Goal: Task Accomplishment & Management: Manage account settings

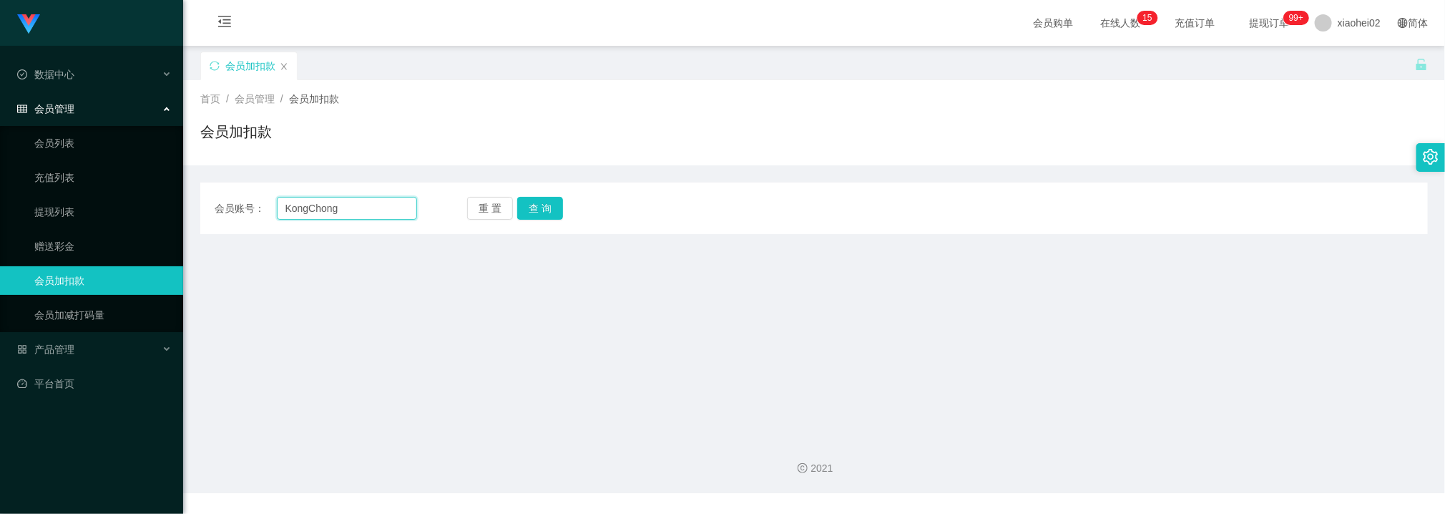
click at [384, 209] on input "KongChong" at bounding box center [347, 208] width 140 height 23
drag, startPoint x: 384, startPoint y: 209, endPoint x: 391, endPoint y: 206, distance: 7.7
click at [384, 209] on input "KongChong" at bounding box center [347, 208] width 140 height 23
paste input "arina"
click at [545, 205] on button "查 询" at bounding box center [540, 208] width 46 height 23
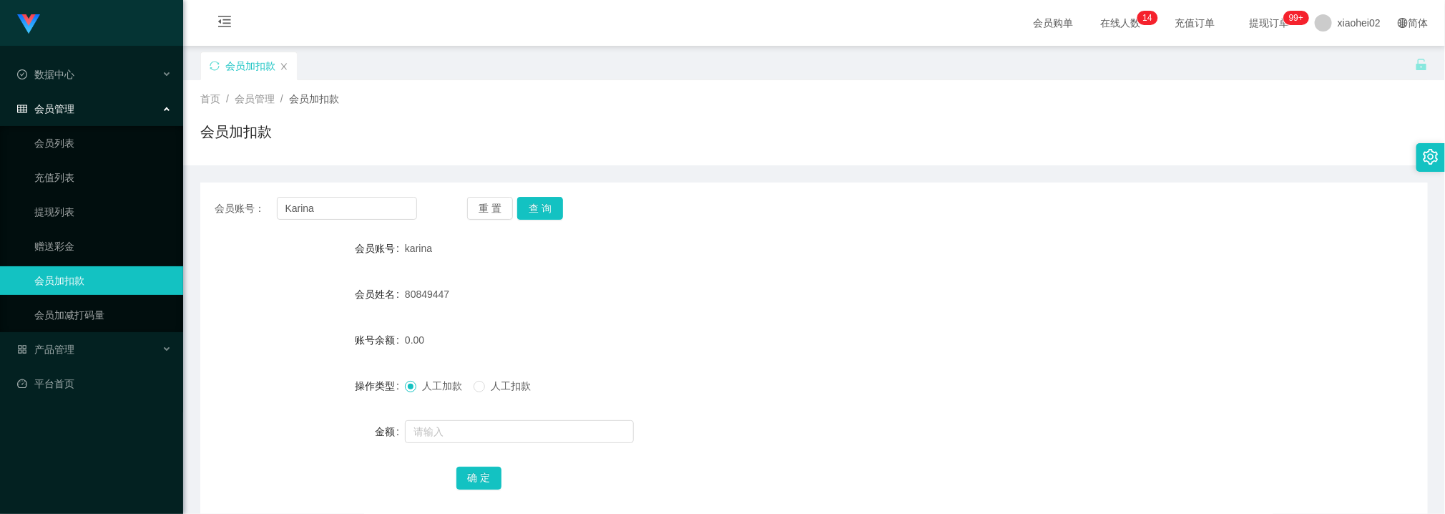
click at [636, 33] on div "会员购单 在线人数 0 1 2 3 4 5 6 7 8 9 0 1 2 3 4 5 6 7 8 9 0 1 2 3 4 5 6 7 8 9 0 1 2 3 4…" at bounding box center [814, 23] width 1262 height 47
click at [389, 209] on input "Karina" at bounding box center [347, 208] width 140 height 23
paste input "584664639"
click at [544, 207] on button "查 询" at bounding box center [540, 208] width 46 height 23
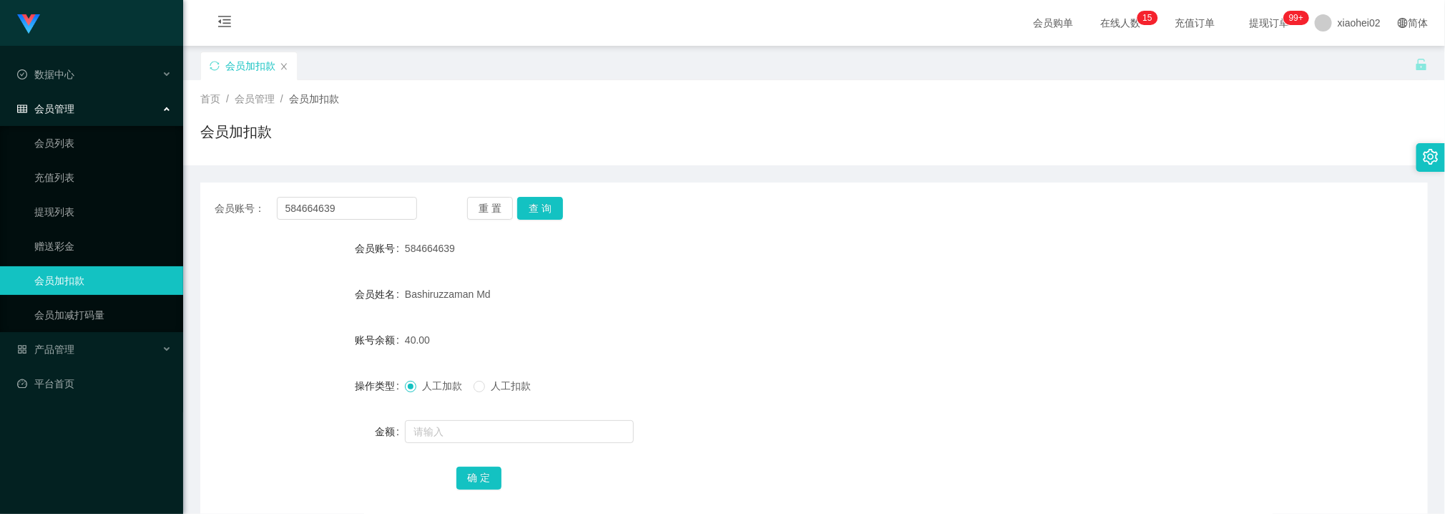
click at [799, 372] on div "人工加款 人工扣款" at bounding box center [763, 385] width 716 height 29
click at [389, 217] on input "584664639" at bounding box center [347, 208] width 140 height 23
paste input "KongChong"
type input "KongChong"
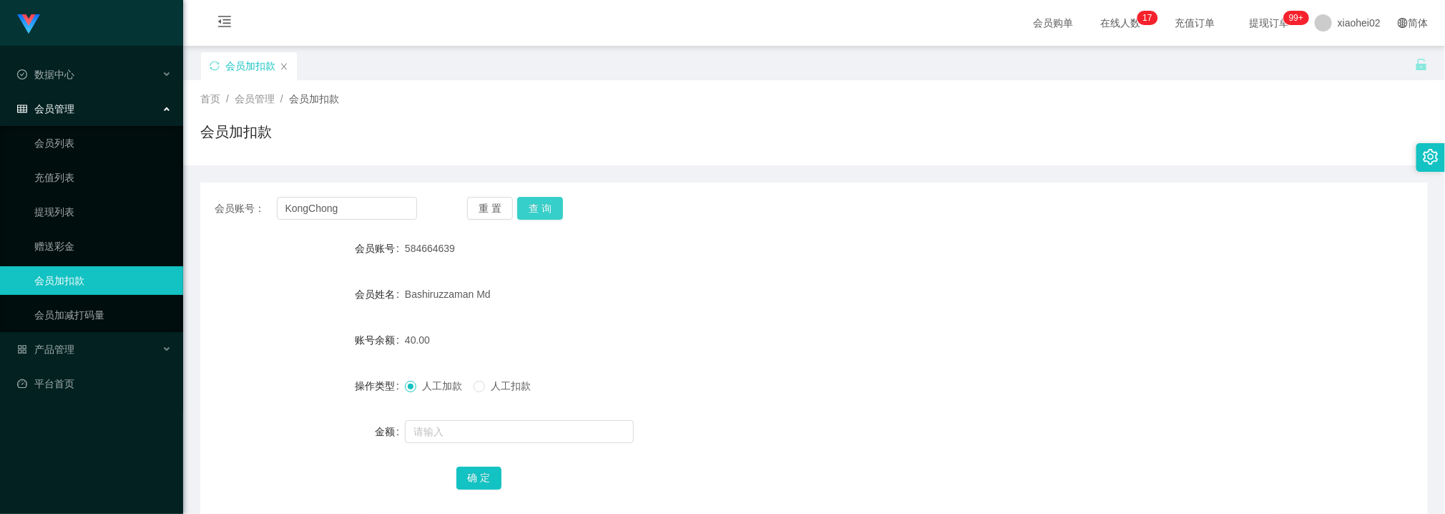
click at [543, 210] on button "查 询" at bounding box center [540, 208] width 46 height 23
click at [458, 438] on input "text" at bounding box center [519, 431] width 229 height 23
type input "40"
click at [486, 474] on button "确 定" at bounding box center [479, 477] width 46 height 23
click at [363, 212] on input "KongChong" at bounding box center [347, 208] width 140 height 23
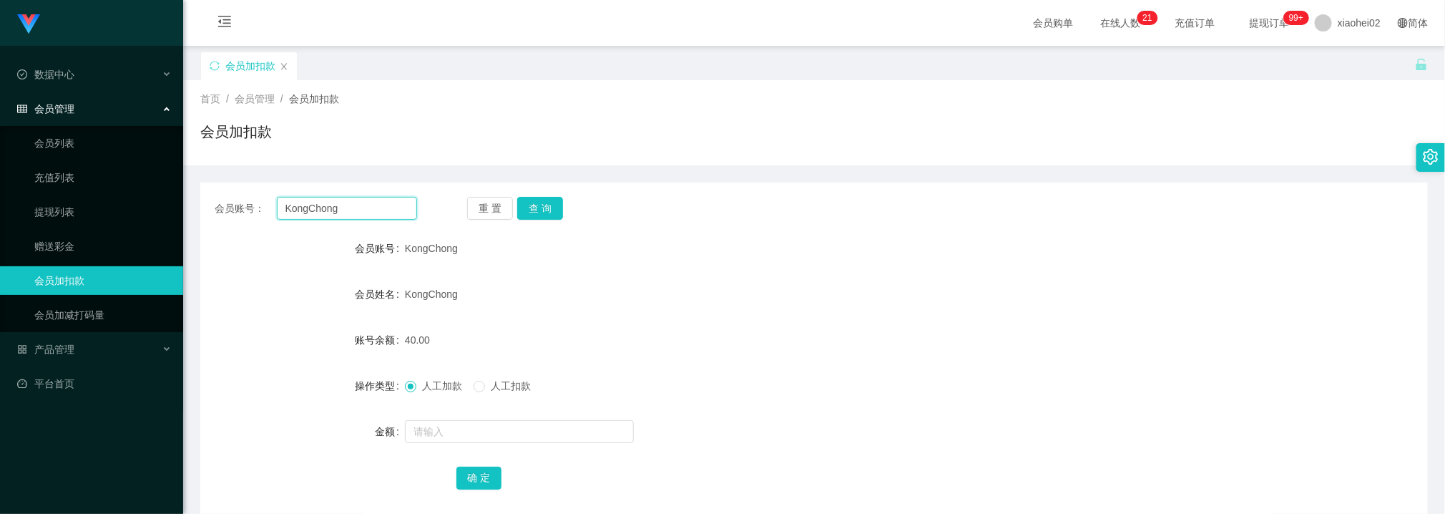
click at [363, 210] on input "KongChong" at bounding box center [347, 208] width 140 height 23
paste input "CHONG5622"
type input "CHONG5622"
click at [524, 202] on button "查 询" at bounding box center [540, 208] width 46 height 23
click at [459, 434] on input "text" at bounding box center [519, 431] width 229 height 23
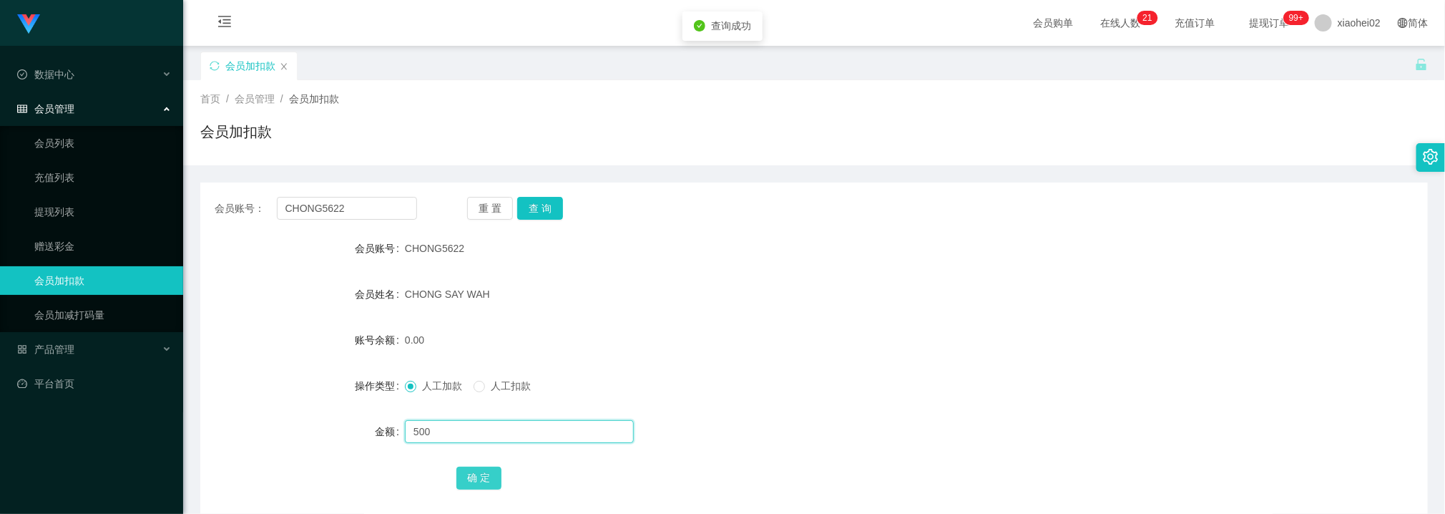
type input "500"
click at [485, 481] on button "确 定" at bounding box center [479, 477] width 46 height 23
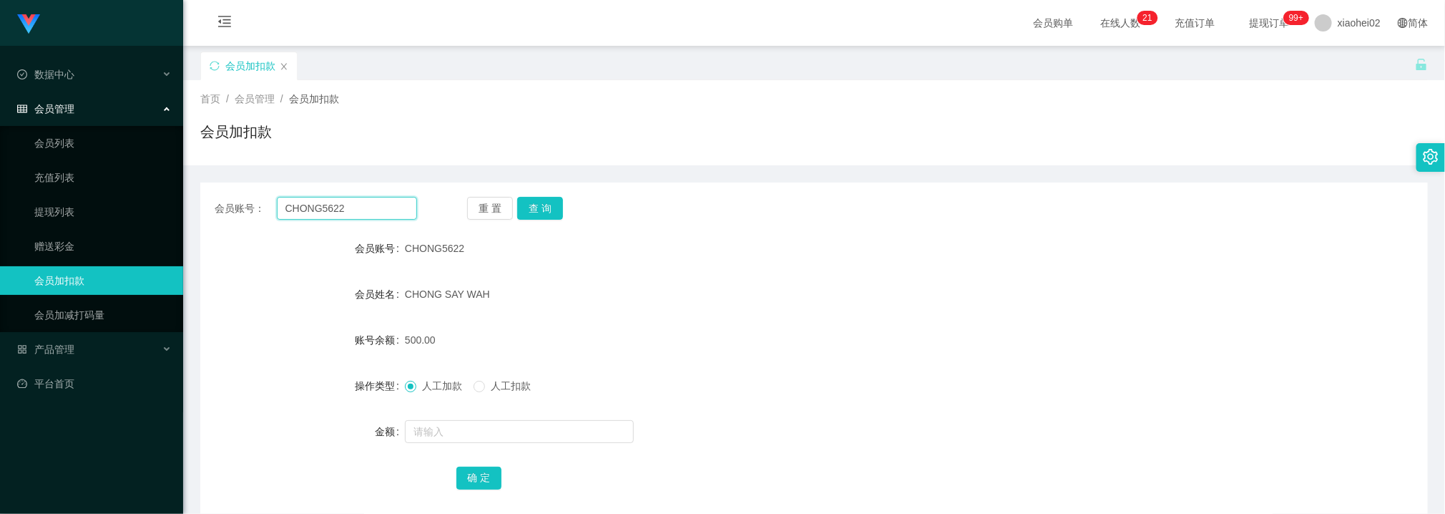
click at [402, 206] on input "CHONG5622" at bounding box center [347, 208] width 140 height 23
paste input "Long255334"
type input "Long255334"
click at [535, 200] on button "查 询" at bounding box center [540, 208] width 46 height 23
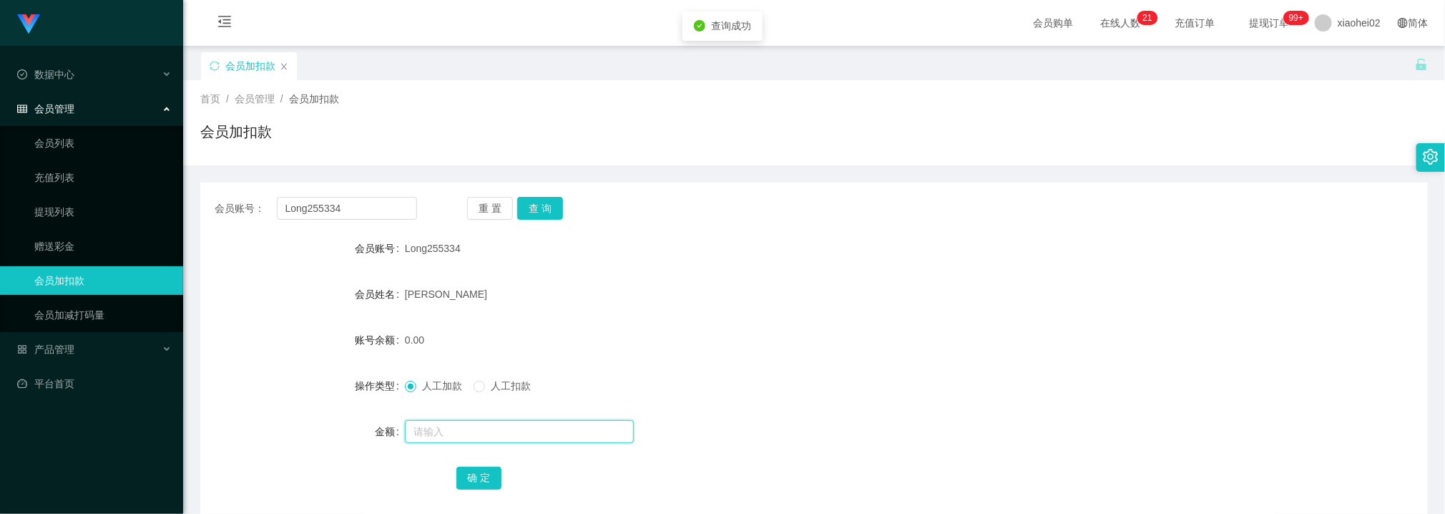
click at [461, 427] on input "text" at bounding box center [519, 431] width 229 height 23
type input "500"
click at [481, 473] on button "确 定" at bounding box center [479, 477] width 46 height 23
drag, startPoint x: 723, startPoint y: 389, endPoint x: 713, endPoint y: 387, distance: 10.9
click at [719, 388] on div "人工加款 人工扣款" at bounding box center [763, 385] width 716 height 29
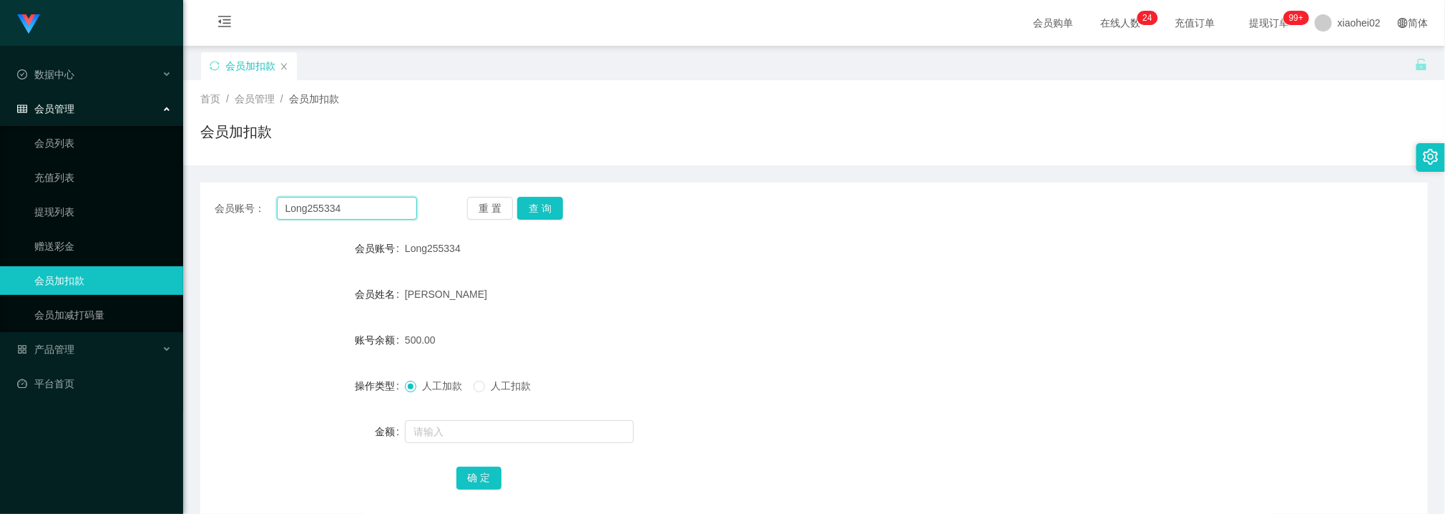
click at [356, 198] on input "Long255334" at bounding box center [347, 208] width 140 height 23
paste input "I have only 170"
type input "I have only 170"
click at [543, 209] on button "查 询" at bounding box center [540, 208] width 46 height 23
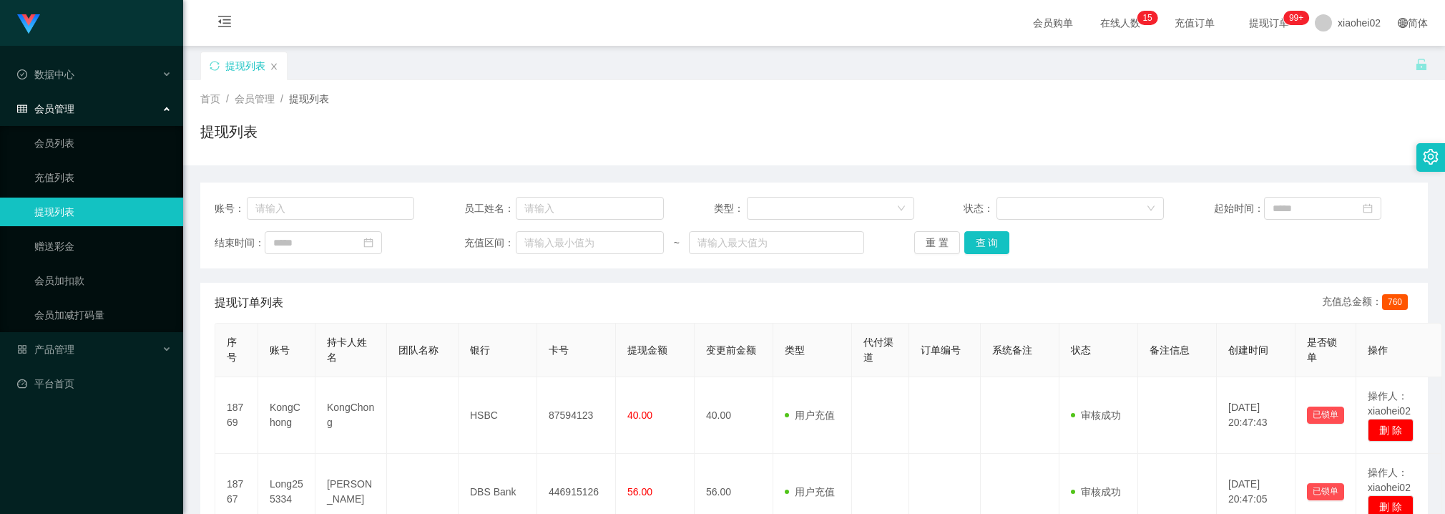
click at [972, 235] on button "查 询" at bounding box center [987, 242] width 46 height 23
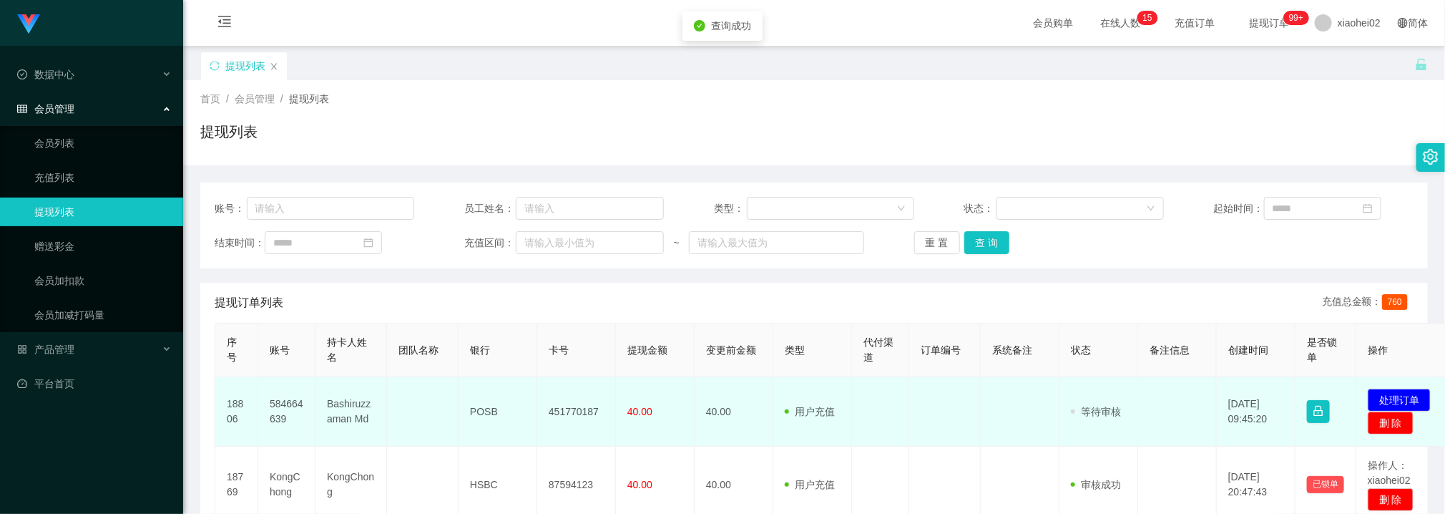
click at [575, 406] on td "451770187" at bounding box center [576, 411] width 79 height 69
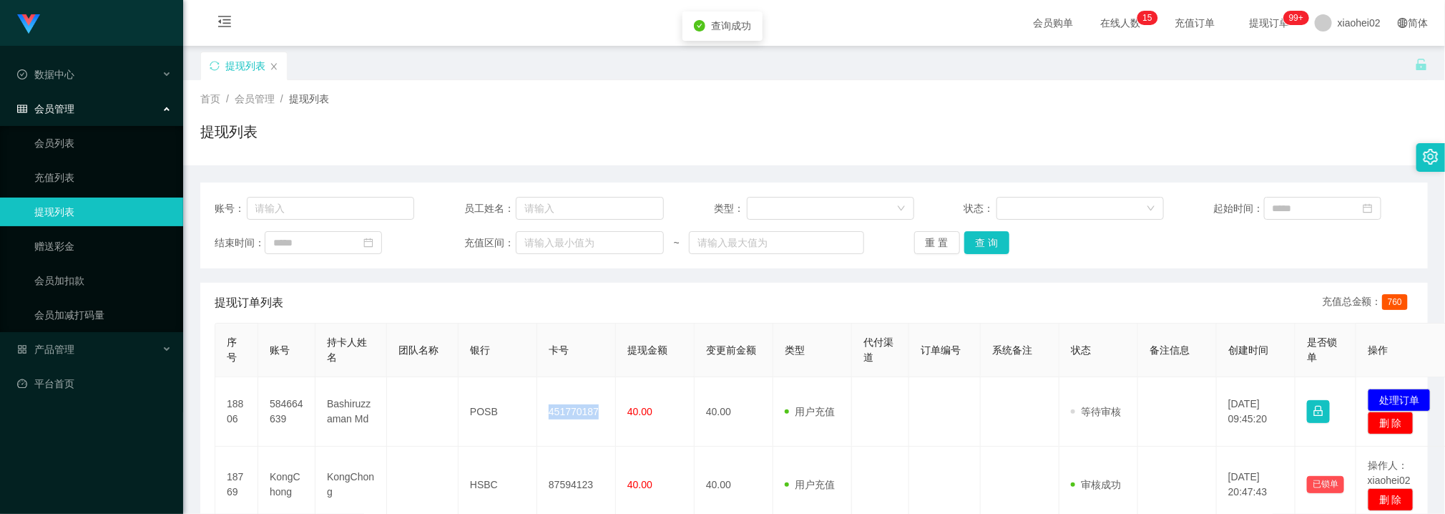
copy td "451770187"
click at [707, 283] on div "提现订单列表 充值总金额： 760" at bounding box center [814, 303] width 1199 height 40
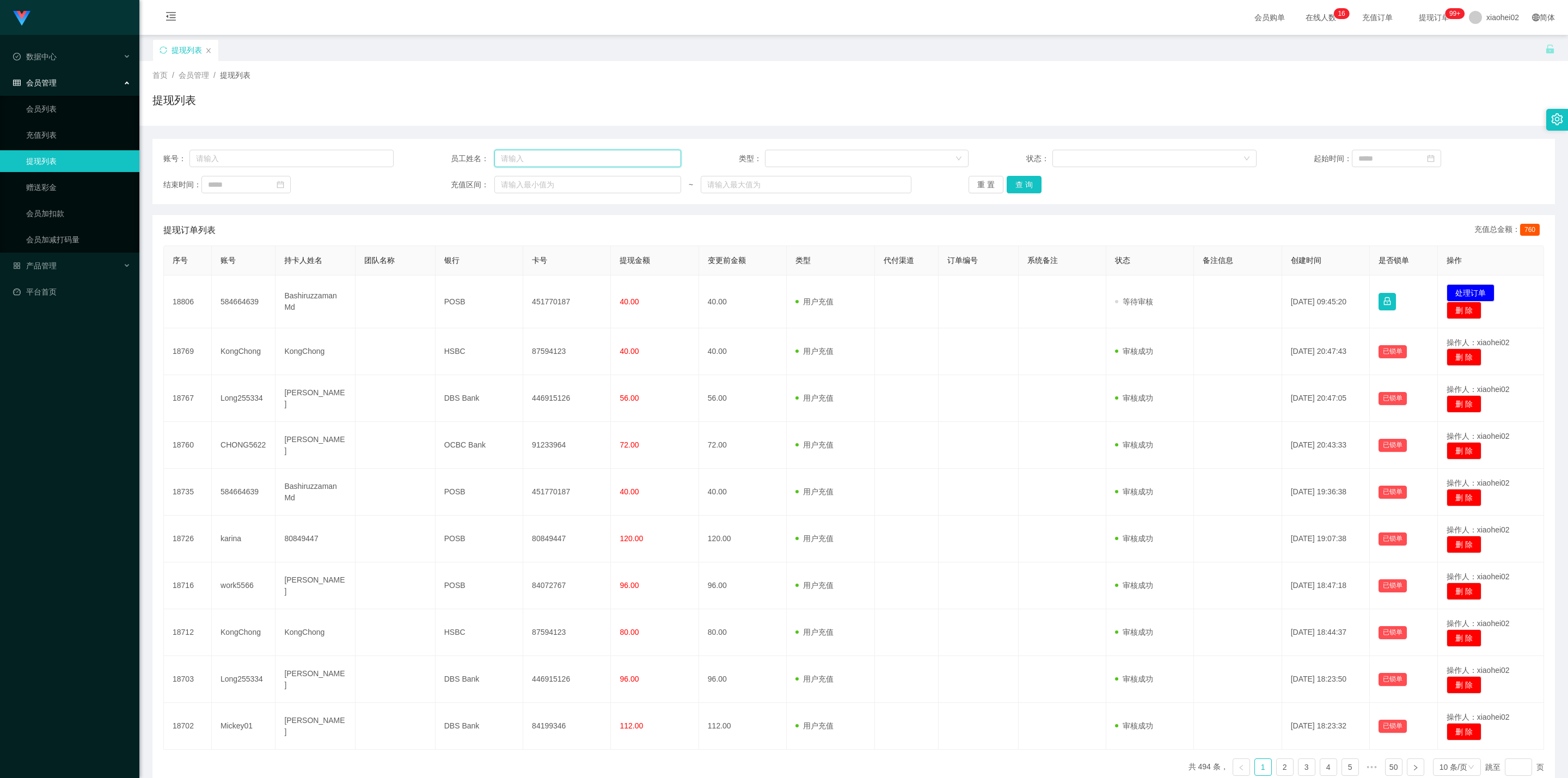
click at [569, 161] on input "text" at bounding box center [588, 158] width 186 height 18
click at [301, 168] on div "账号： 员工姓名： 类型： 状态： 起始时间： 结束时间： 充值区间： ~ 重 置 查 询" at bounding box center [853, 171] width 1403 height 65
click at [304, 161] on input "text" at bounding box center [292, 158] width 204 height 18
paste input "CHONG5622"
type input "CHONG5622"
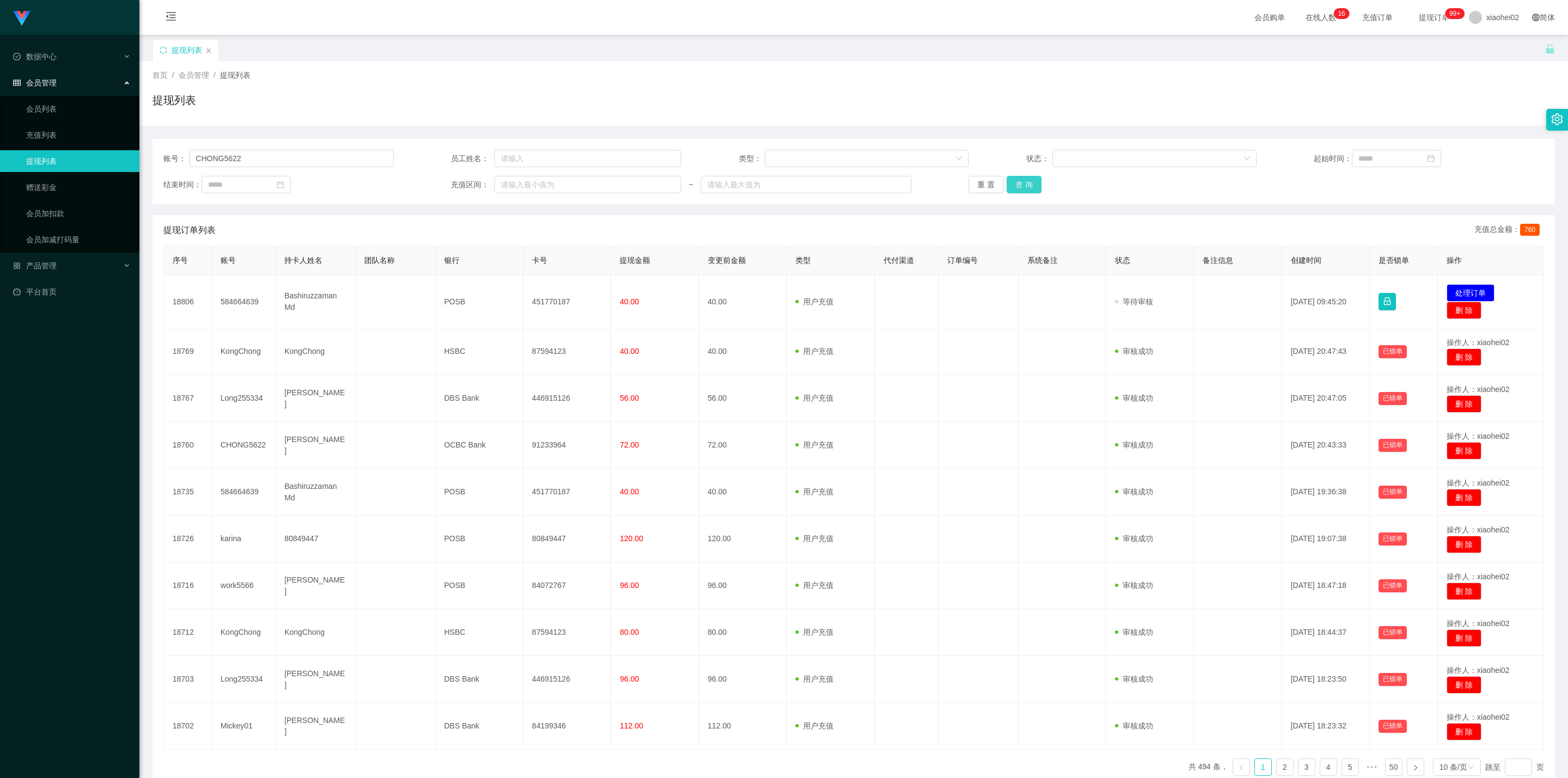
click at [1018, 181] on button "查 询" at bounding box center [1025, 184] width 35 height 18
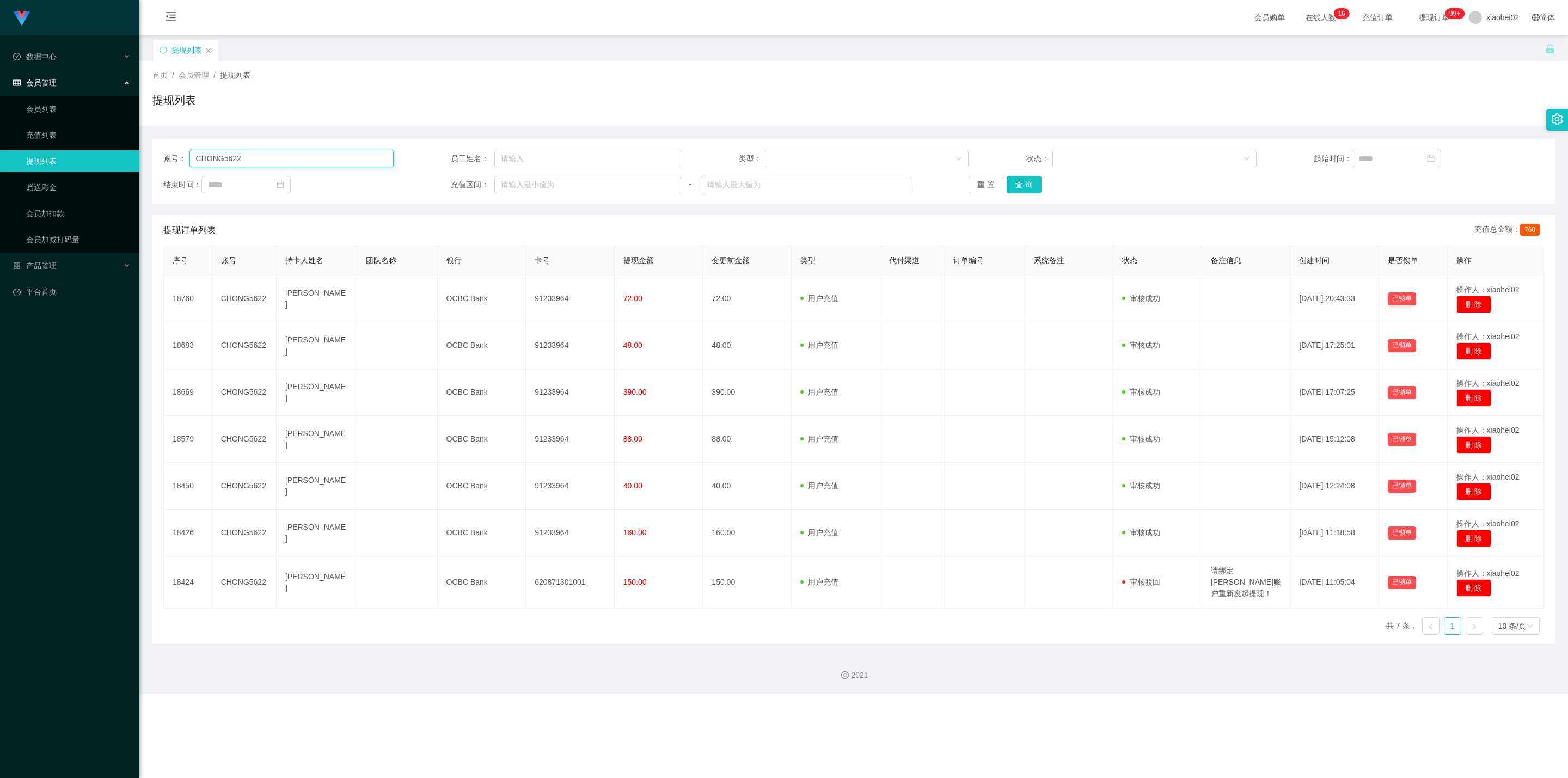
click at [327, 157] on input "CHONG5622" at bounding box center [292, 158] width 204 height 18
paste input "KongChong"
click at [1020, 183] on button "查 询" at bounding box center [1025, 184] width 35 height 18
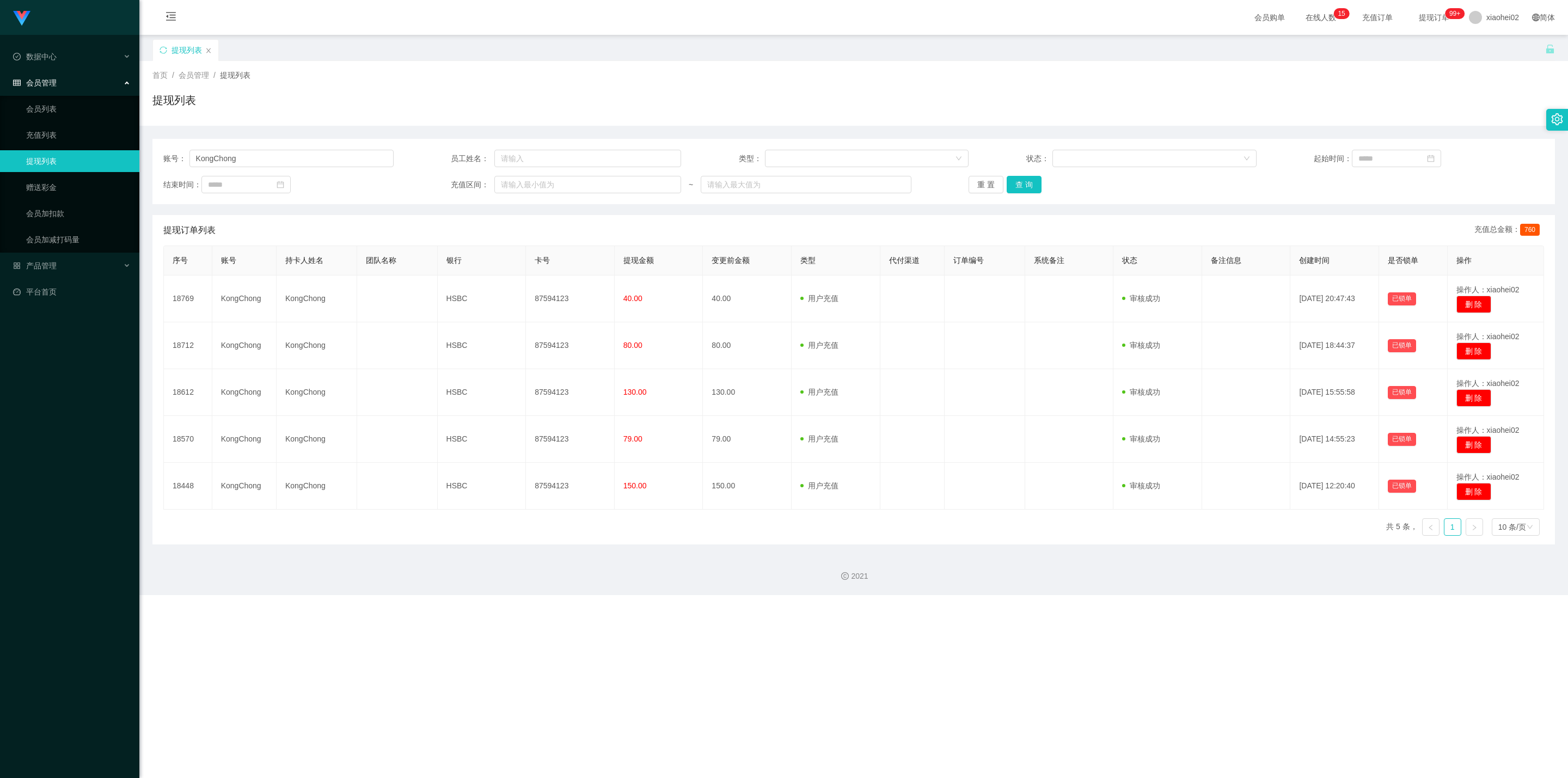
click at [828, 93] on div "提现列表" at bounding box center [853, 104] width 1403 height 25
click at [279, 145] on div "账号： KongChong 员工姓名： 类型： 状态： 起始时间： 结束时间： 充值区间： ~ 重 置 查 询" at bounding box center [853, 171] width 1403 height 65
click at [280, 154] on input "KongChong" at bounding box center [292, 158] width 204 height 18
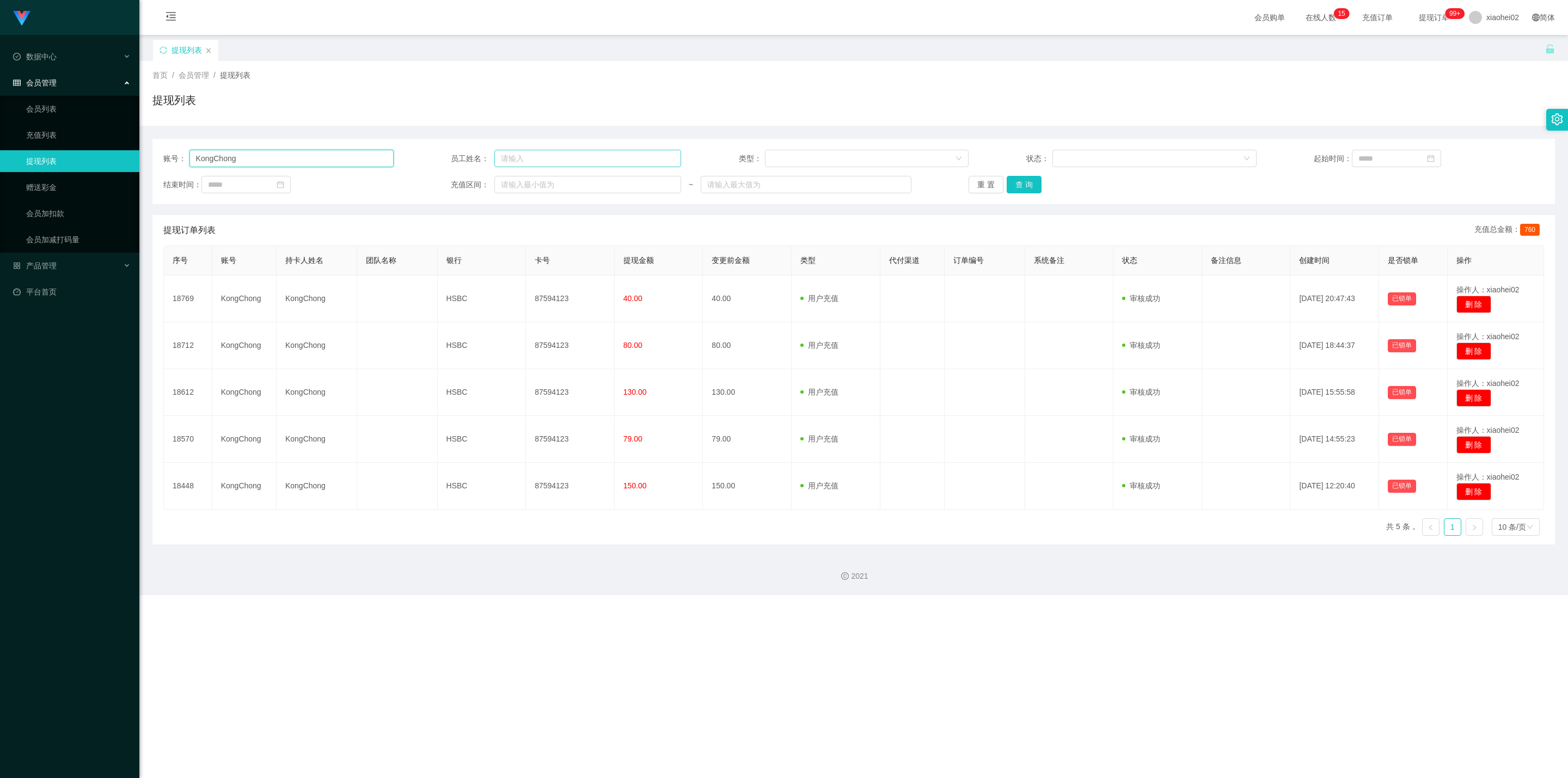
paste input "Long255334"
click at [1023, 187] on button "查 询" at bounding box center [1025, 184] width 35 height 18
drag, startPoint x: 860, startPoint y: 85, endPoint x: 744, endPoint y: 131, distance: 124.8
click at [859, 85] on div "首页 / 会员管理 / 提现列表 / 提现列表" at bounding box center [853, 94] width 1403 height 47
click at [337, 160] on input "Long255334" at bounding box center [292, 158] width 204 height 18
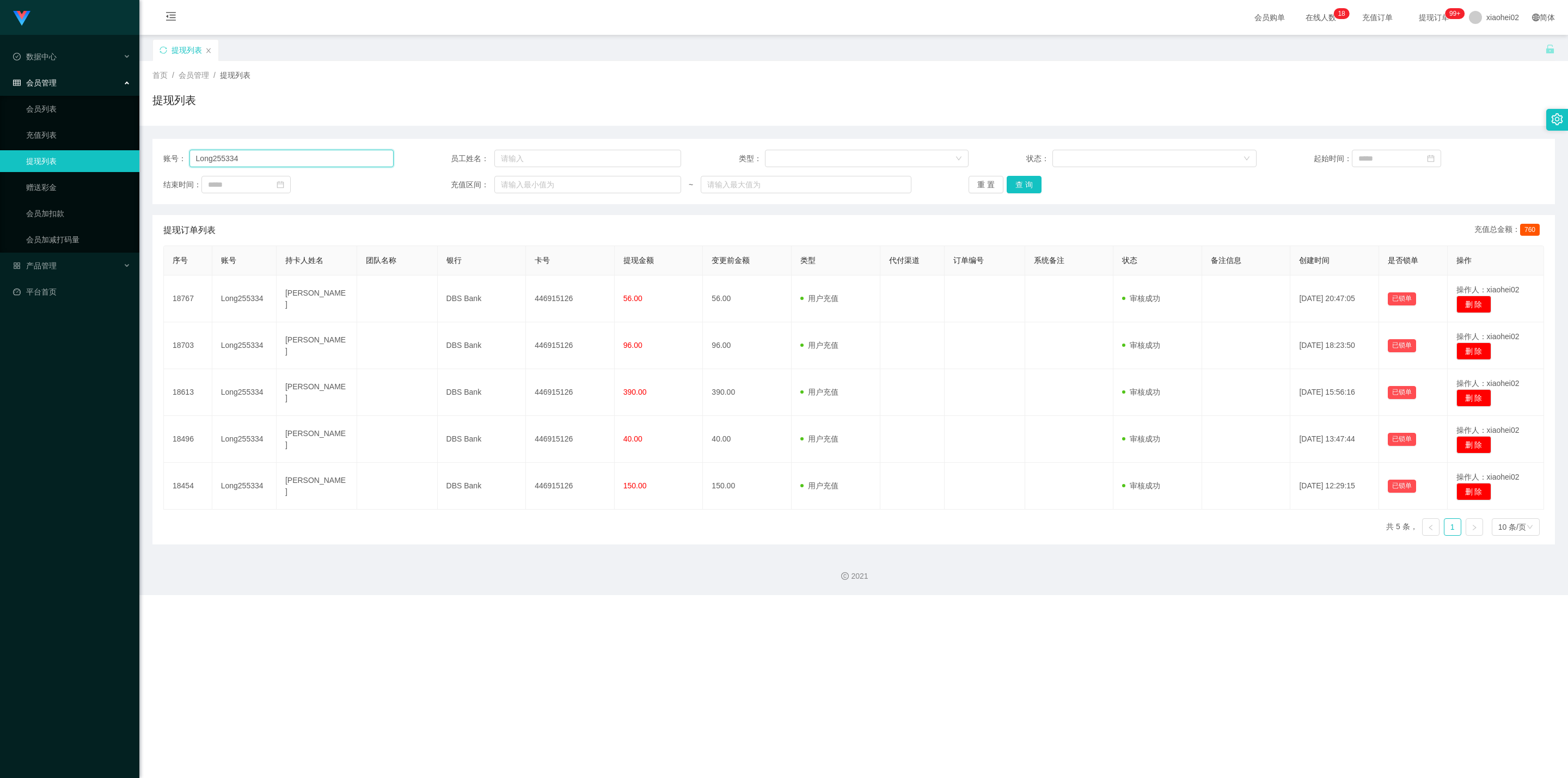
click at [337, 160] on input "Long255334" at bounding box center [292, 158] width 204 height 18
paste input "584664639"
type input "584664639"
click at [1019, 185] on button "查 询" at bounding box center [1025, 184] width 35 height 18
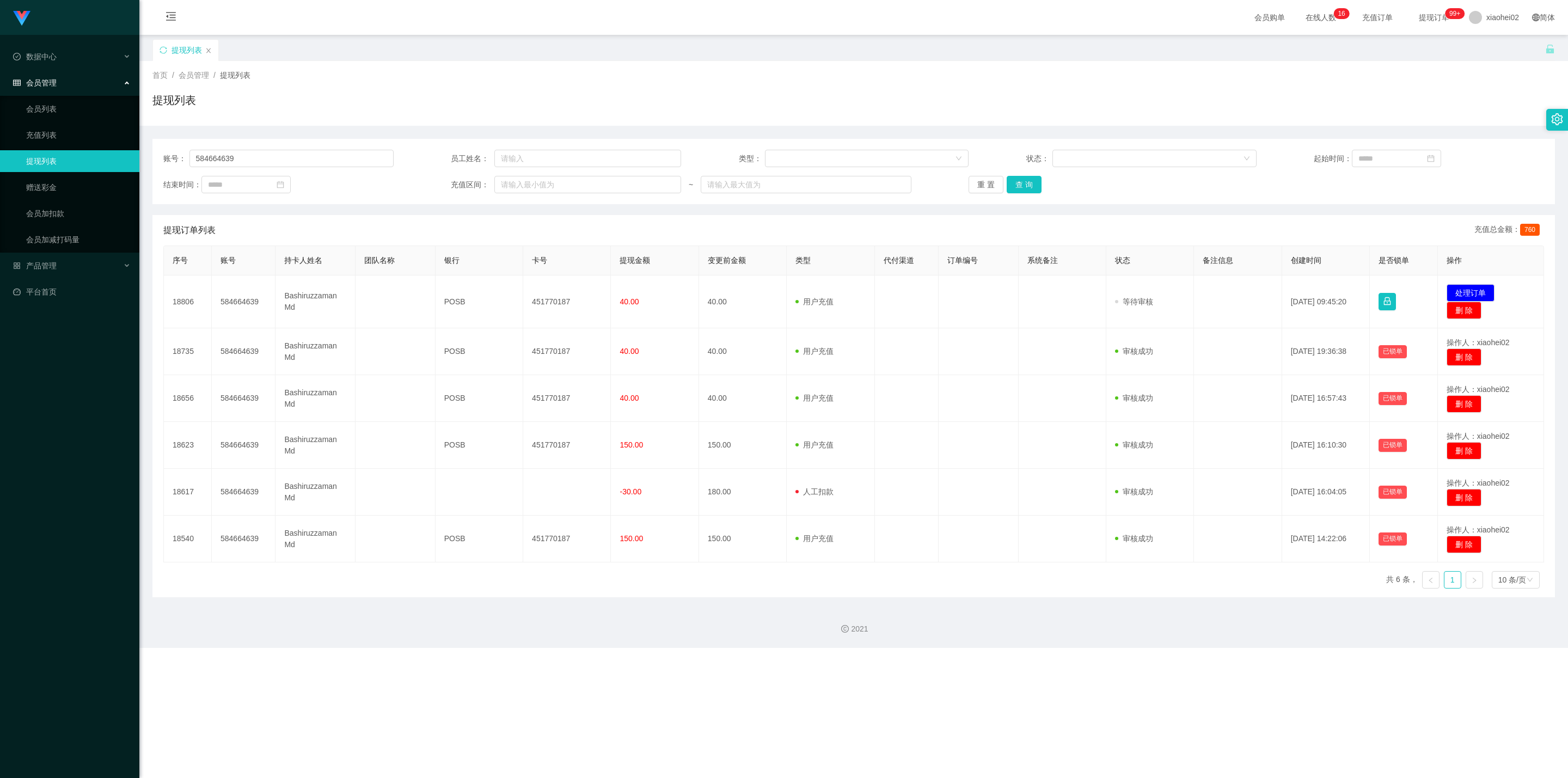
click at [897, 391] on div "Jingdong工作台代理端 数据中心 会员管理 会员列表 充值列表 提现列表 赠送彩金 会员加扣款 会员加减打码量 产品管理 平台首页 保存配置 重置配置 …" at bounding box center [784, 389] width 1568 height 778
click at [1099, 111] on div "提现列表" at bounding box center [853, 104] width 1403 height 25
click at [837, 391] on div "Jingdong工作台代理端 数据中心 会员管理 会员列表 充值列表 提现列表 赠送彩金 会员加扣款 会员加减打码量 产品管理 平台首页 保存配置 重置配置 …" at bounding box center [784, 389] width 1568 height 778
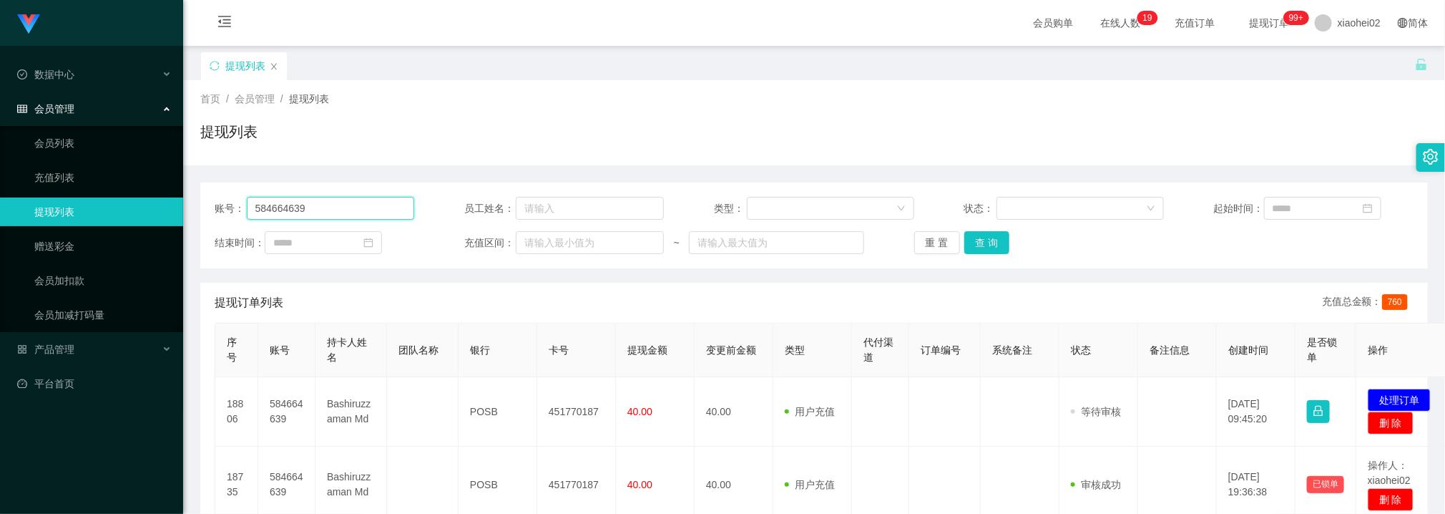
drag, startPoint x: 310, startPoint y: 209, endPoint x: 270, endPoint y: 172, distance: 54.1
click at [189, 205] on main "关闭左侧 关闭右侧 关闭其它 刷新页面 提现列表 首页 / 会员管理 / 提现列表 / 提现列表 账号： 584664639 员工姓名： 类型： 状态： 起始…" at bounding box center [814, 460] width 1262 height 829
click at [985, 247] on button "查 询" at bounding box center [987, 242] width 46 height 23
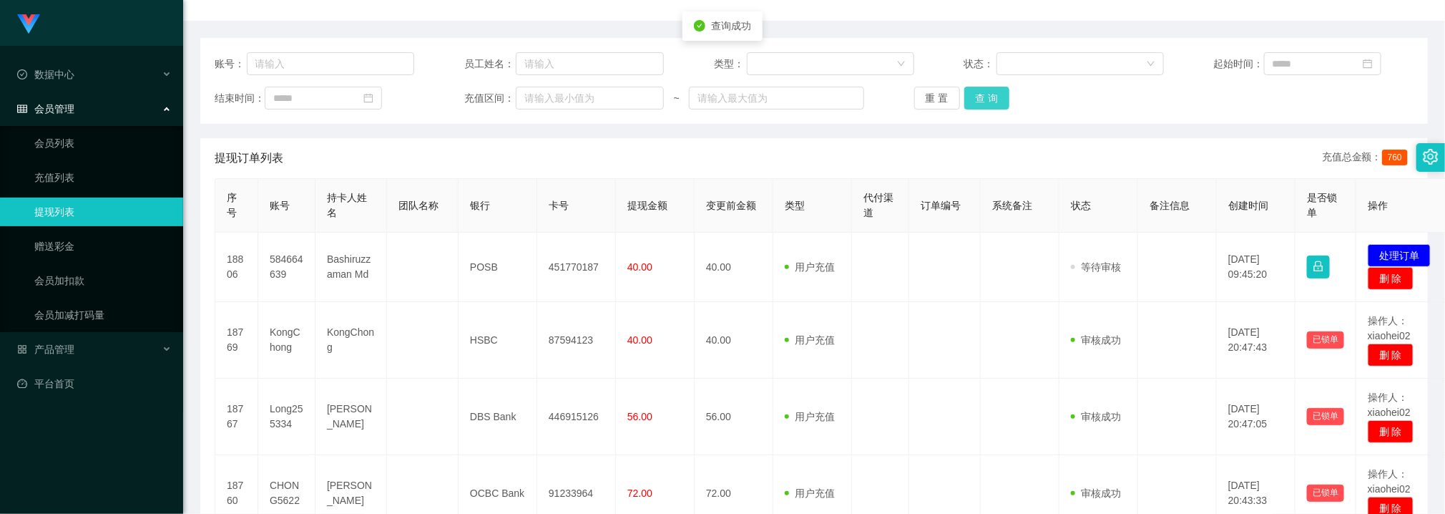
scroll to position [107, 0]
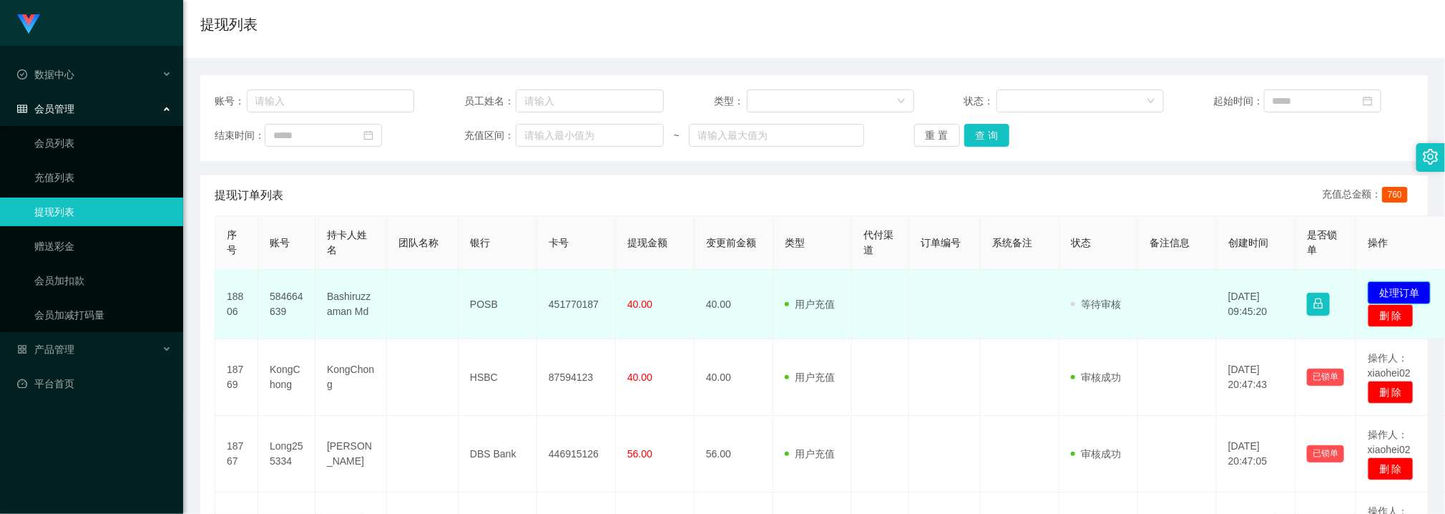
click at [1385, 290] on button "处理订单" at bounding box center [1399, 292] width 63 height 23
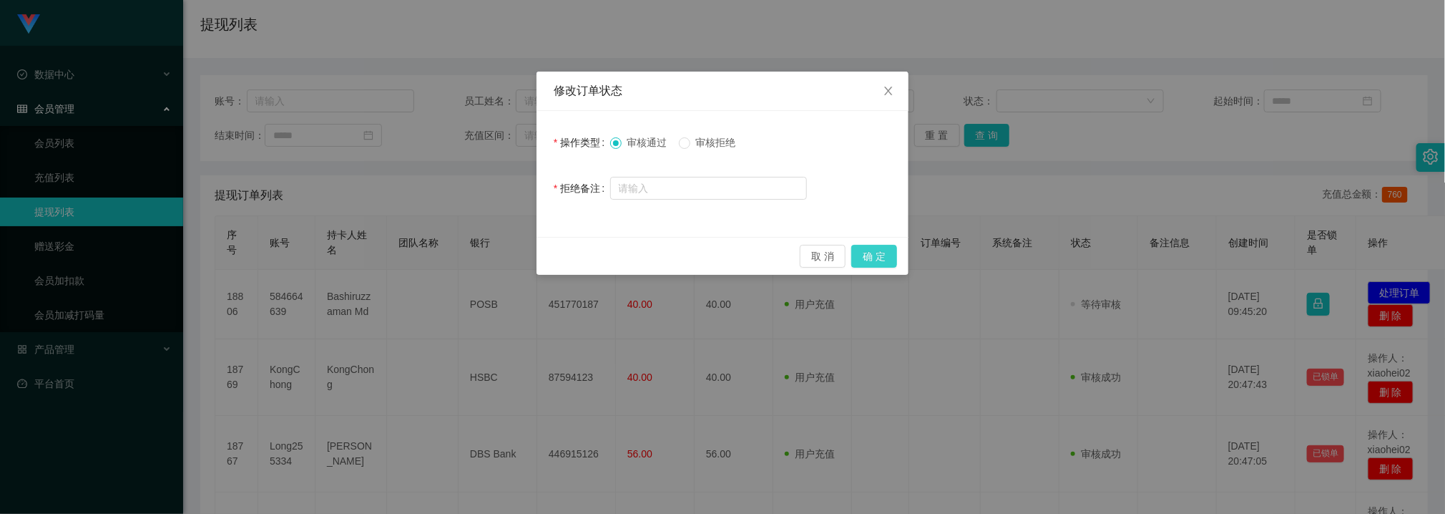
click at [880, 258] on button "确 定" at bounding box center [874, 256] width 46 height 23
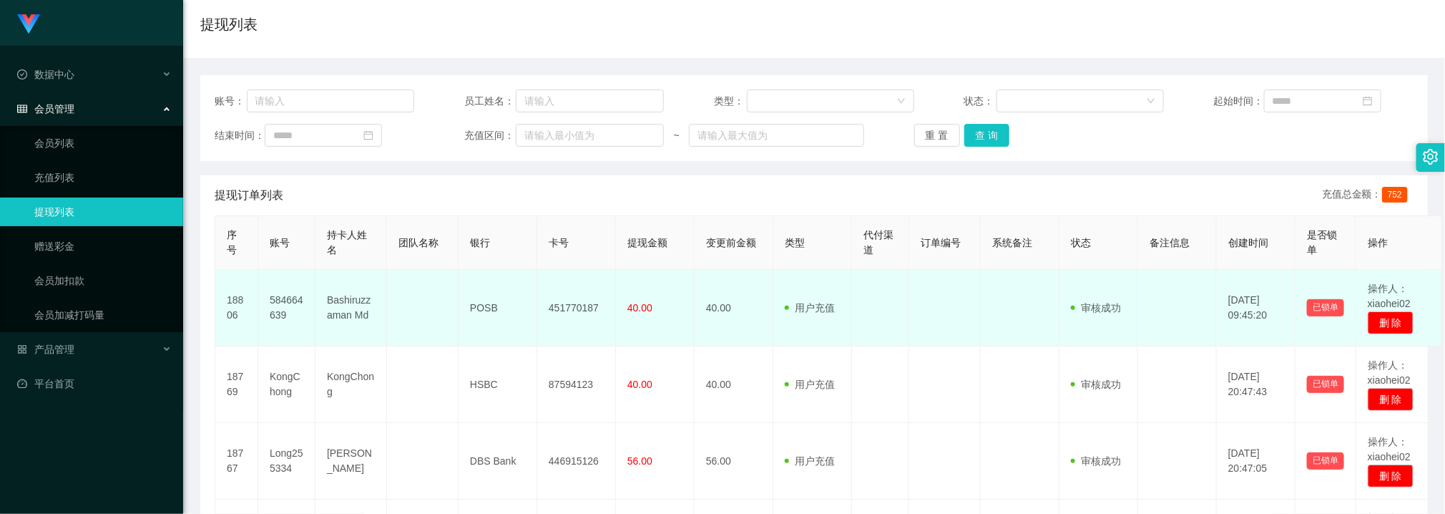
click at [543, 292] on td "451770187" at bounding box center [576, 308] width 79 height 77
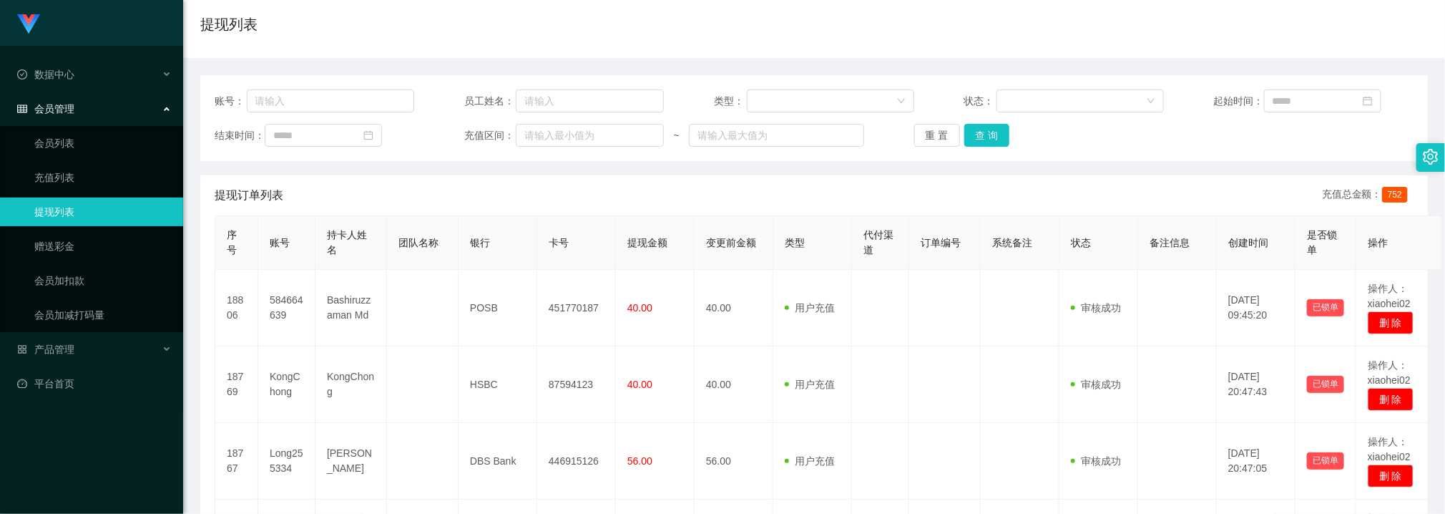
click at [989, 148] on div "账号： 员工姓名： 类型： 状态： 起始时间： 结束时间： 充值区间： ~ 重 置 查 询" at bounding box center [814, 118] width 1228 height 86
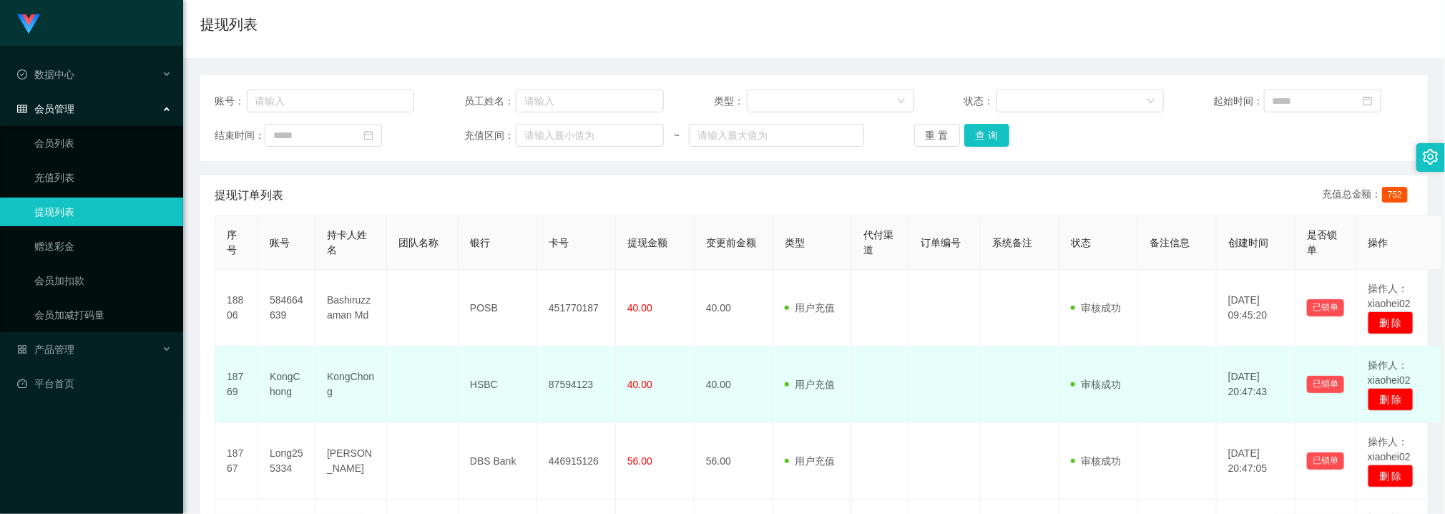
drag, startPoint x: 889, startPoint y: 410, endPoint x: 906, endPoint y: 369, distance: 44.2
click at [889, 406] on td at bounding box center [880, 384] width 57 height 77
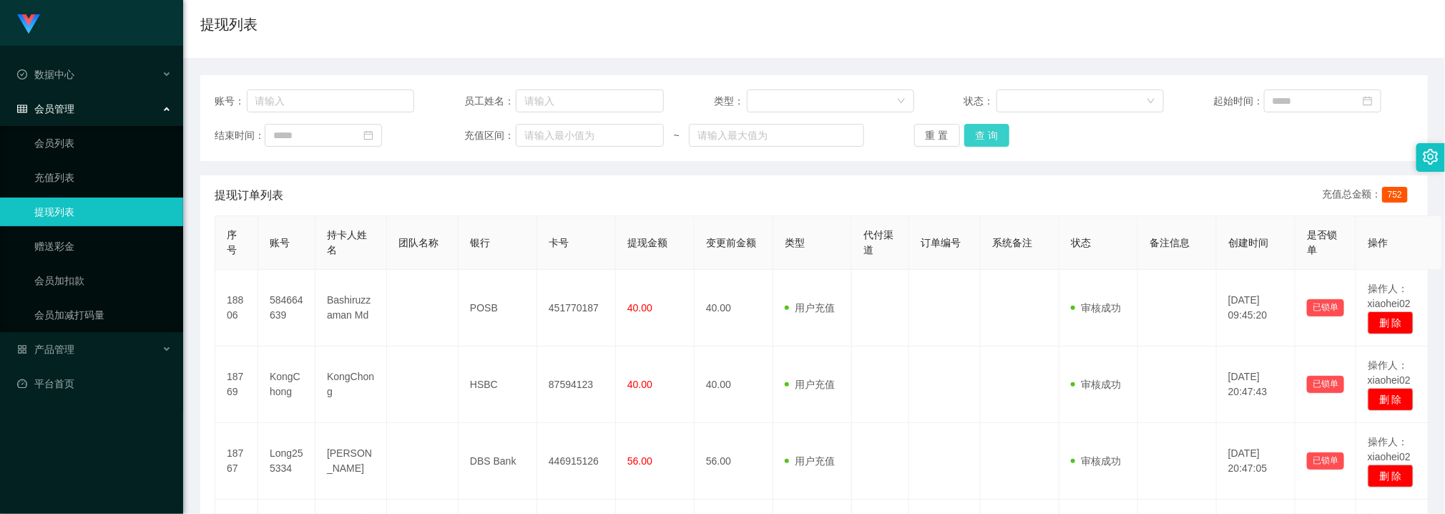
click at [986, 133] on button "查 询" at bounding box center [987, 135] width 46 height 23
click at [985, 137] on button "查 询" at bounding box center [987, 135] width 46 height 23
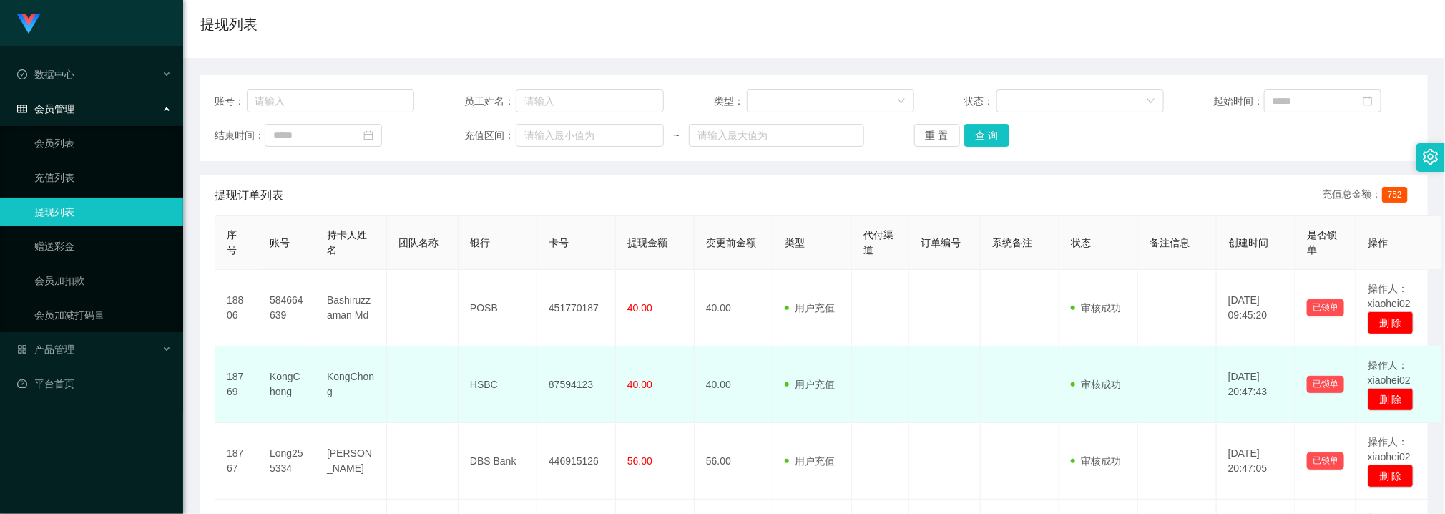
click at [915, 376] on td at bounding box center [945, 384] width 72 height 77
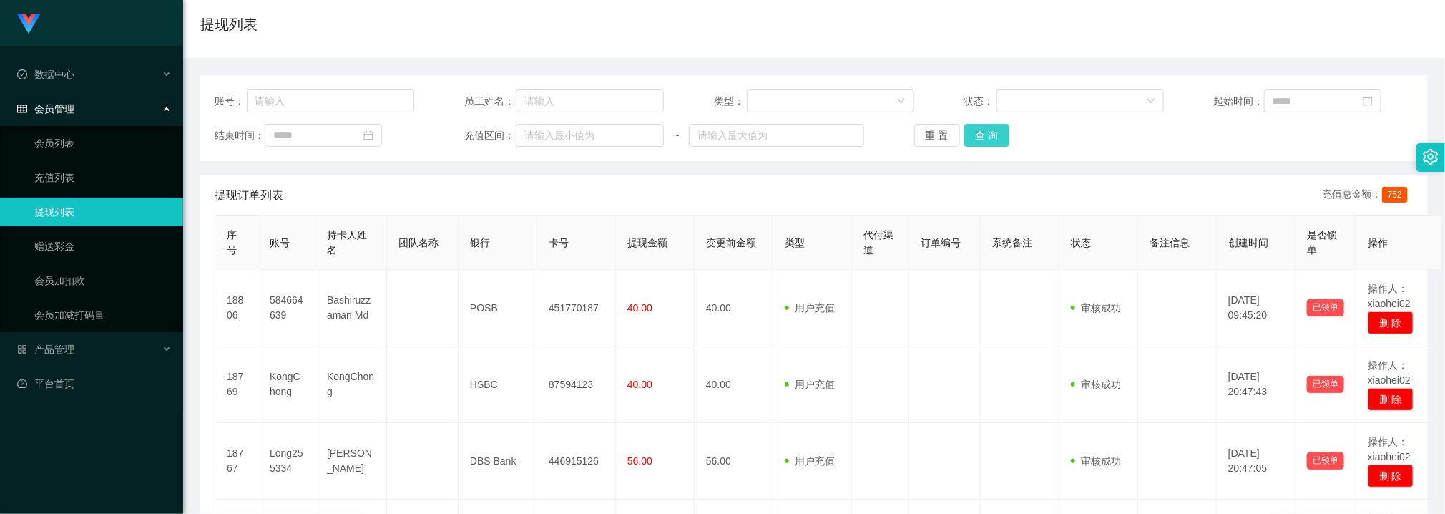
click at [977, 123] on div "账号： 员工姓名： 类型： 状态： 起始时间： 结束时间： 充值区间： ~ 重 置 查 询" at bounding box center [814, 118] width 1228 height 86
click at [977, 124] on button "查 询" at bounding box center [987, 135] width 46 height 23
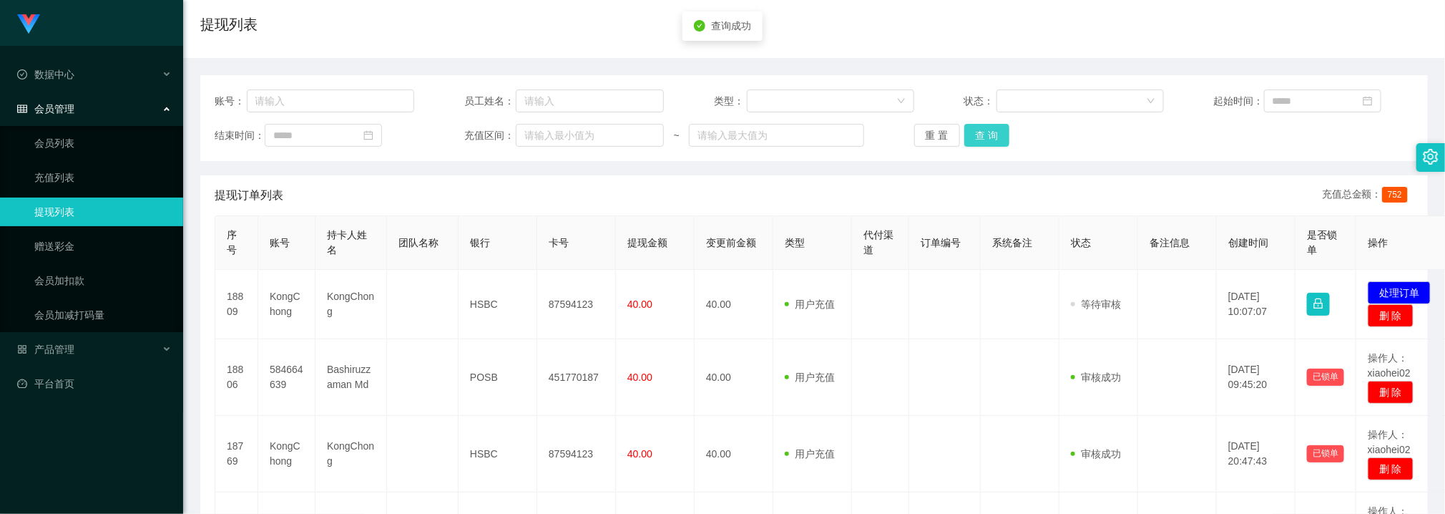
click at [979, 129] on button "查 询" at bounding box center [987, 135] width 46 height 23
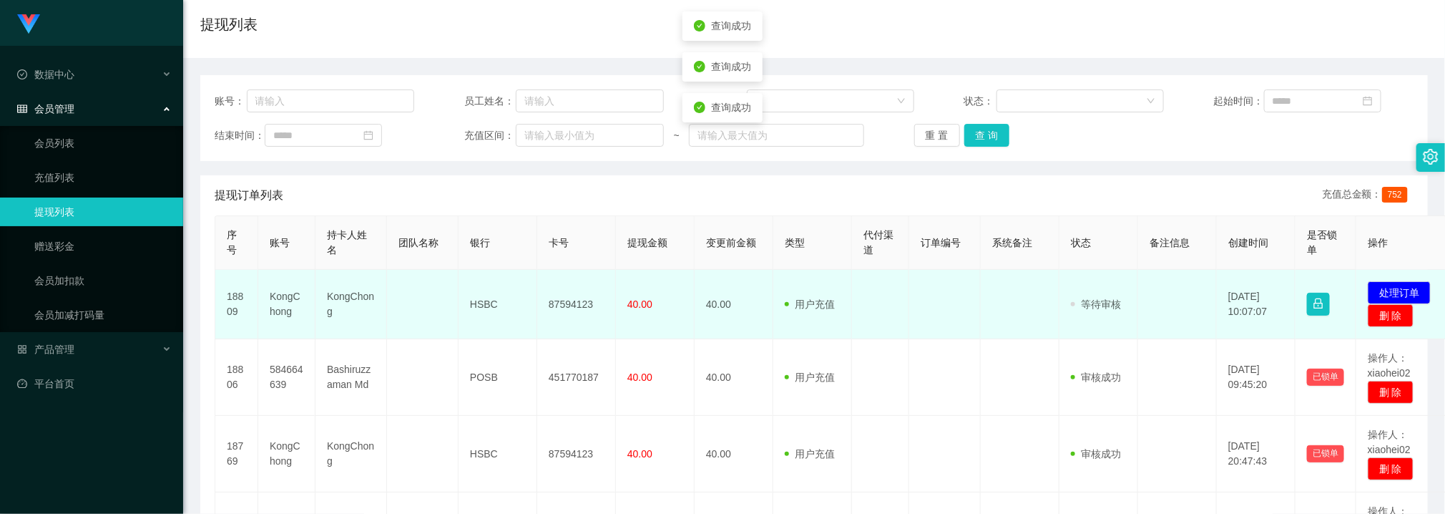
click at [562, 300] on td "87594123" at bounding box center [576, 304] width 79 height 69
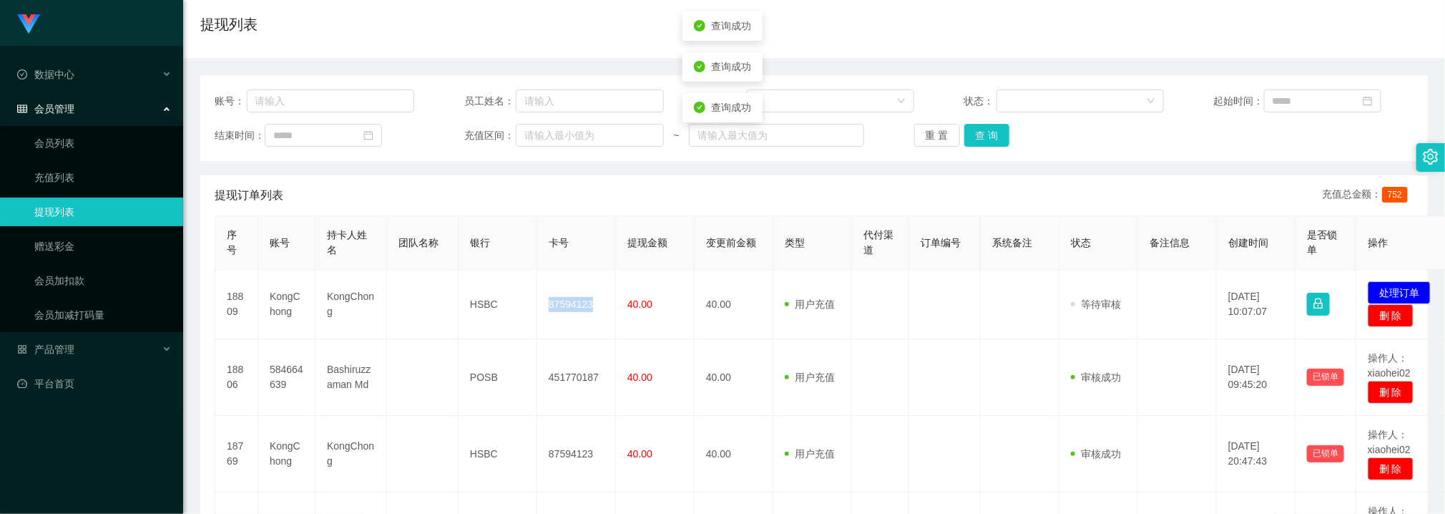
copy td "87594123"
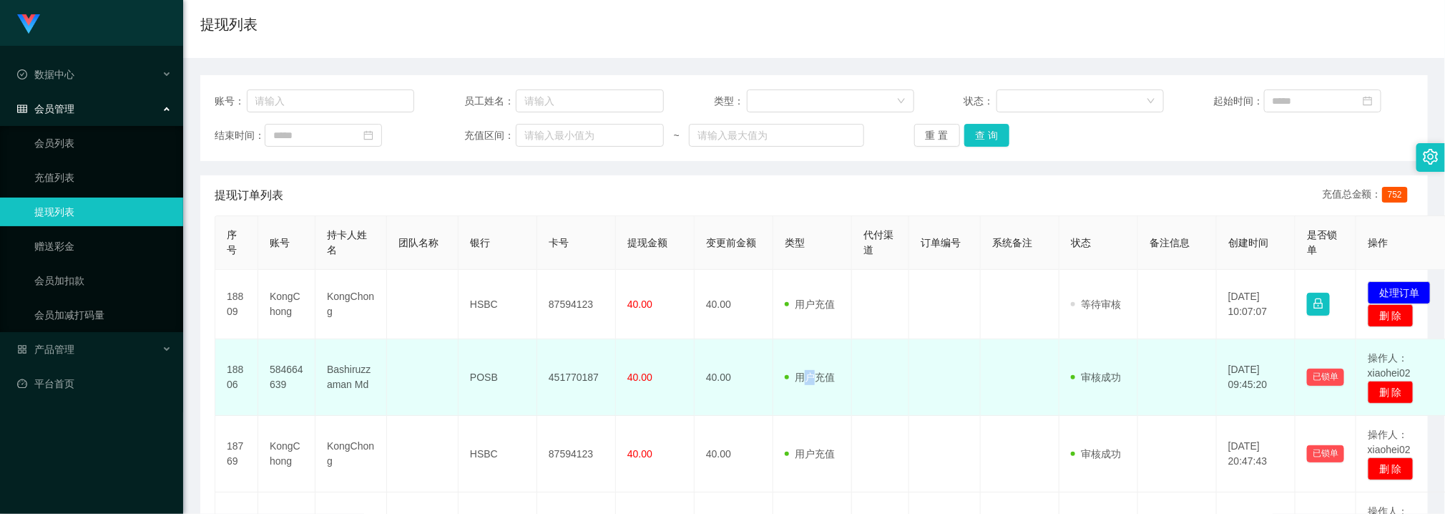
click at [814, 363] on td "用户充值 人工扣款" at bounding box center [812, 377] width 79 height 77
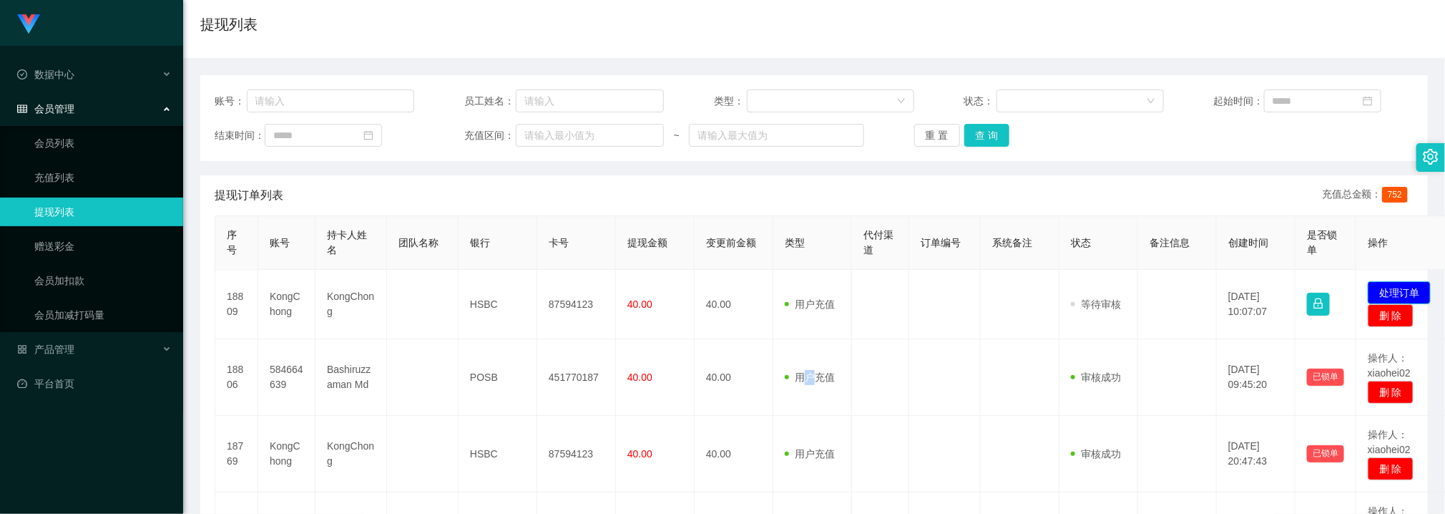
click at [1413, 295] on button "处理订单" at bounding box center [1399, 292] width 63 height 23
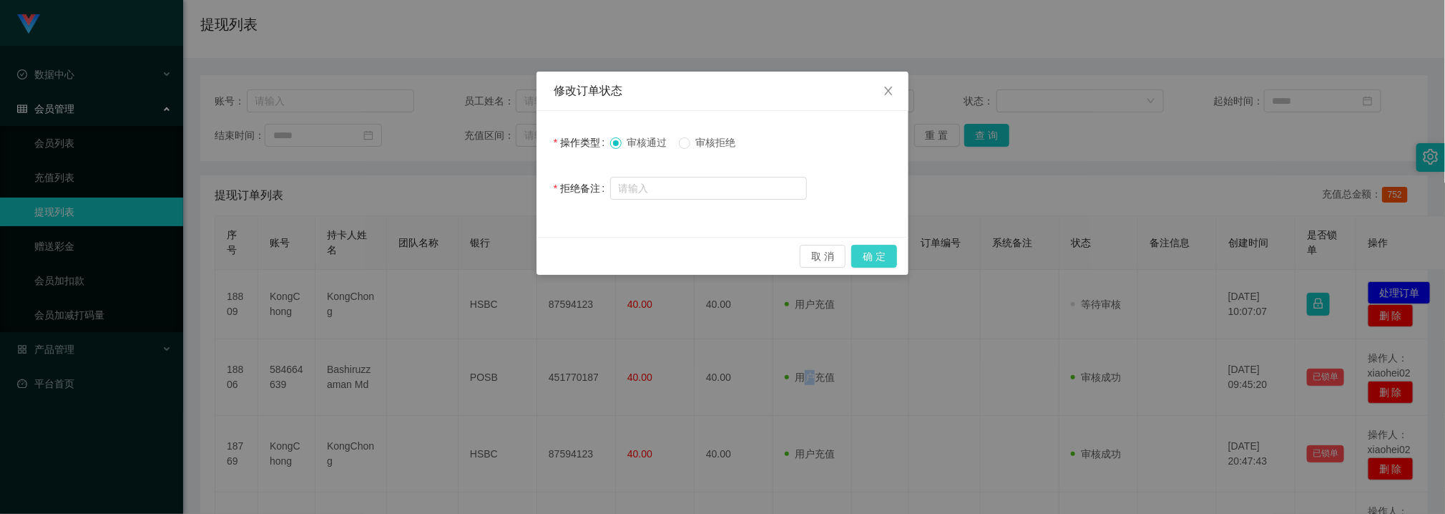
click at [880, 253] on button "确 定" at bounding box center [874, 256] width 46 height 23
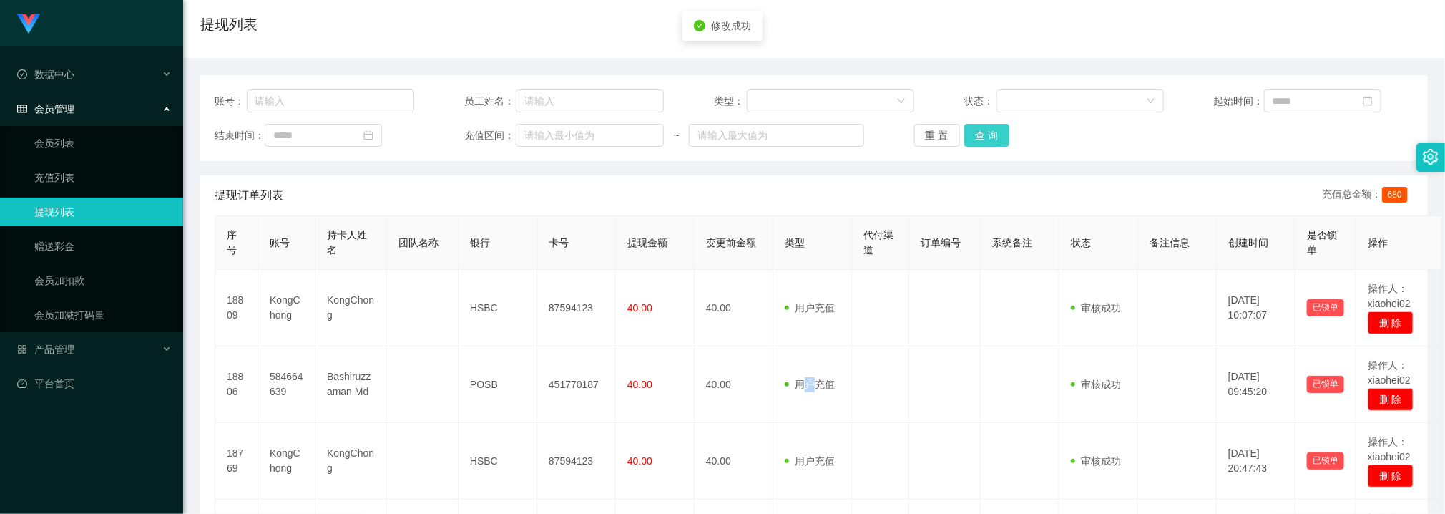
click at [974, 138] on button "查 询" at bounding box center [987, 135] width 46 height 23
click at [983, 135] on div "重 置 查 询" at bounding box center [1014, 135] width 200 height 23
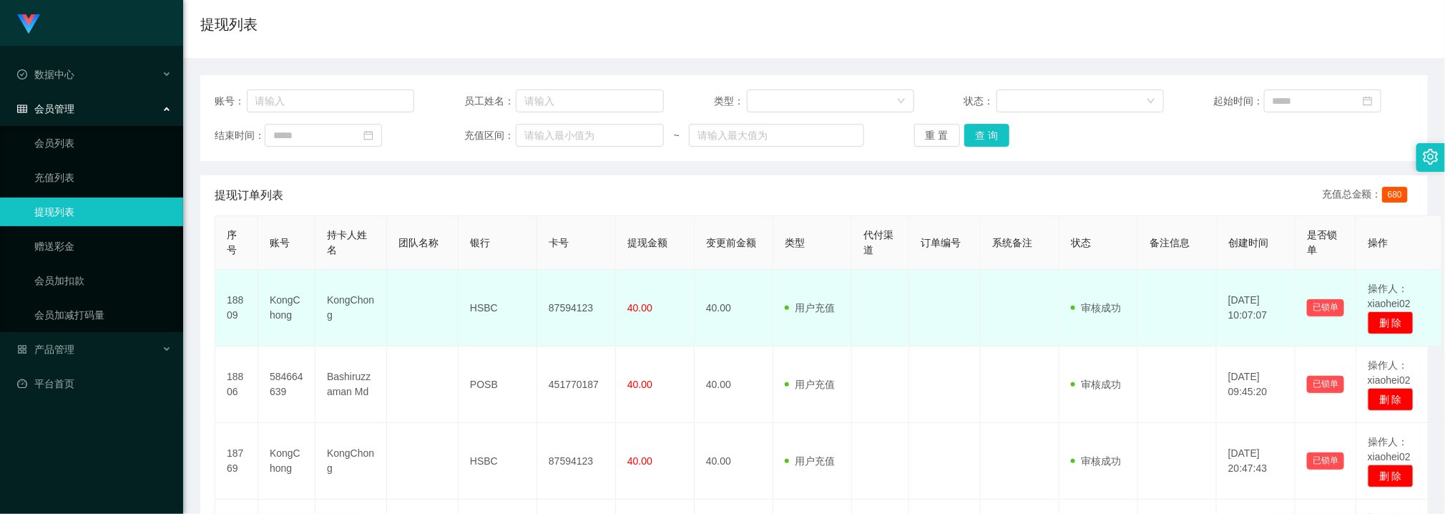
click at [522, 320] on td "HSBC" at bounding box center [498, 308] width 79 height 77
